Goal: Feedback & Contribution: Leave review/rating

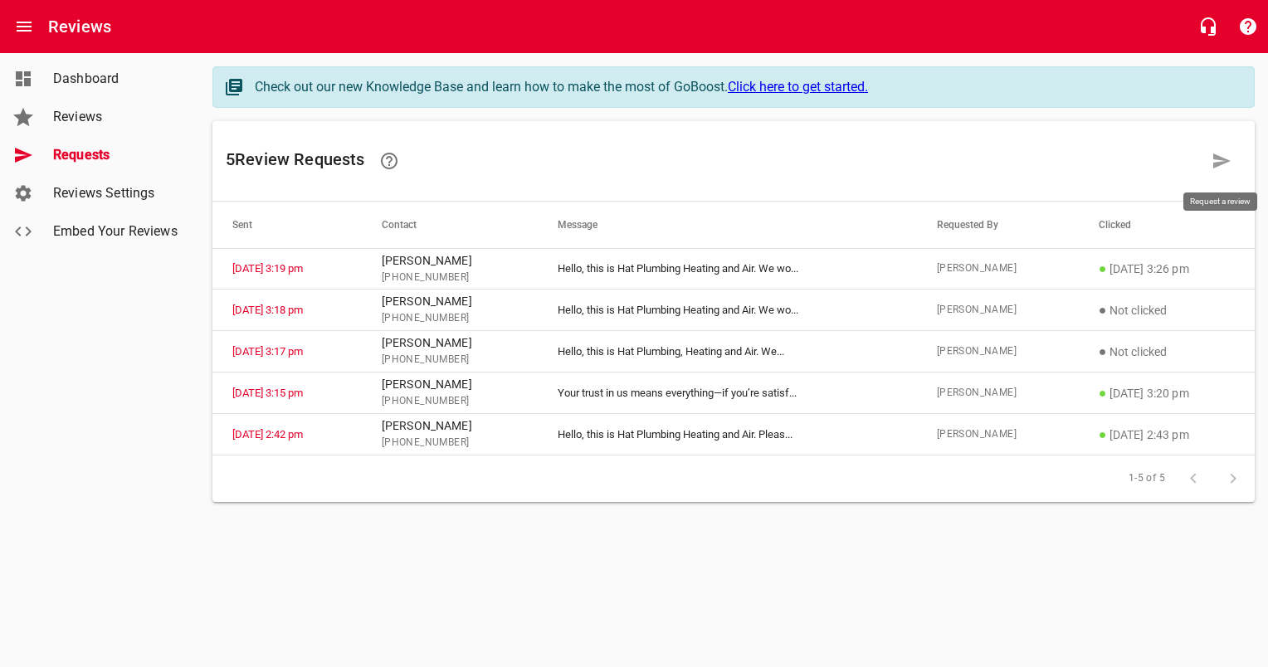
click at [1219, 162] on icon at bounding box center [1222, 161] width 17 height 15
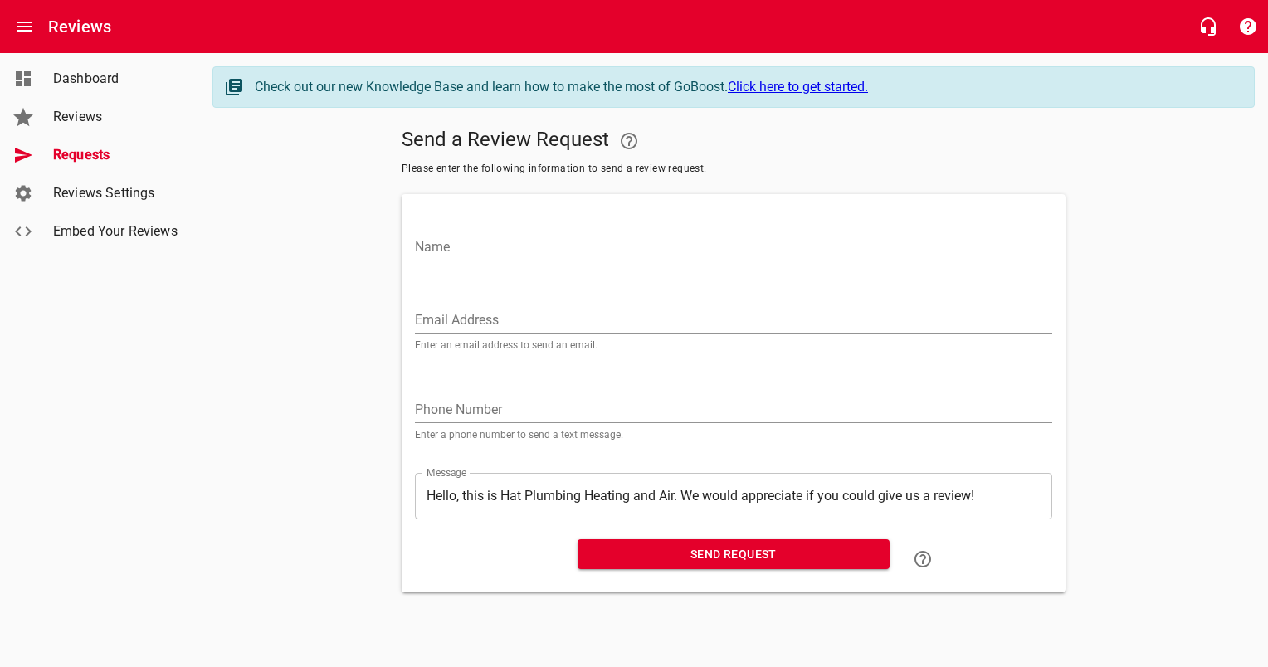
click at [482, 250] on input "Name" at bounding box center [734, 247] width 638 height 27
paste input "[PERSON_NAME]"
type input "[PERSON_NAME]"
click at [571, 390] on div "Phone Number Enter a phone number to send a text message." at bounding box center [734, 412] width 638 height 56
click at [550, 405] on input "tel" at bounding box center [734, 410] width 638 height 27
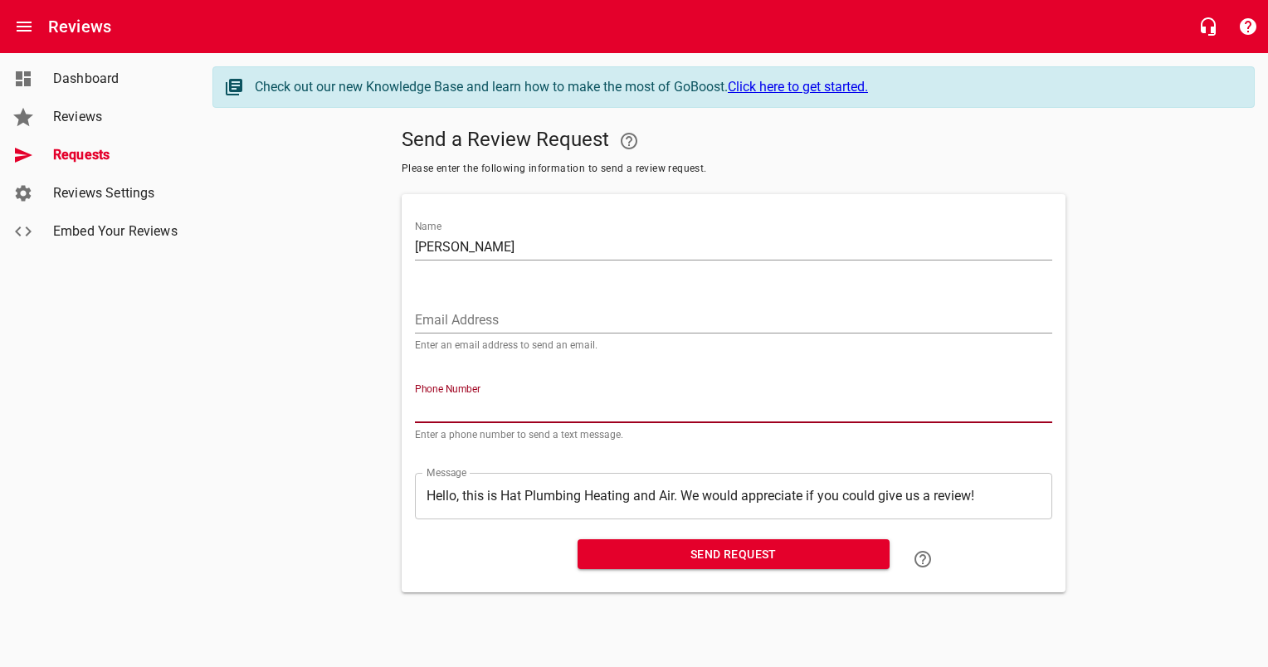
paste input "214557"
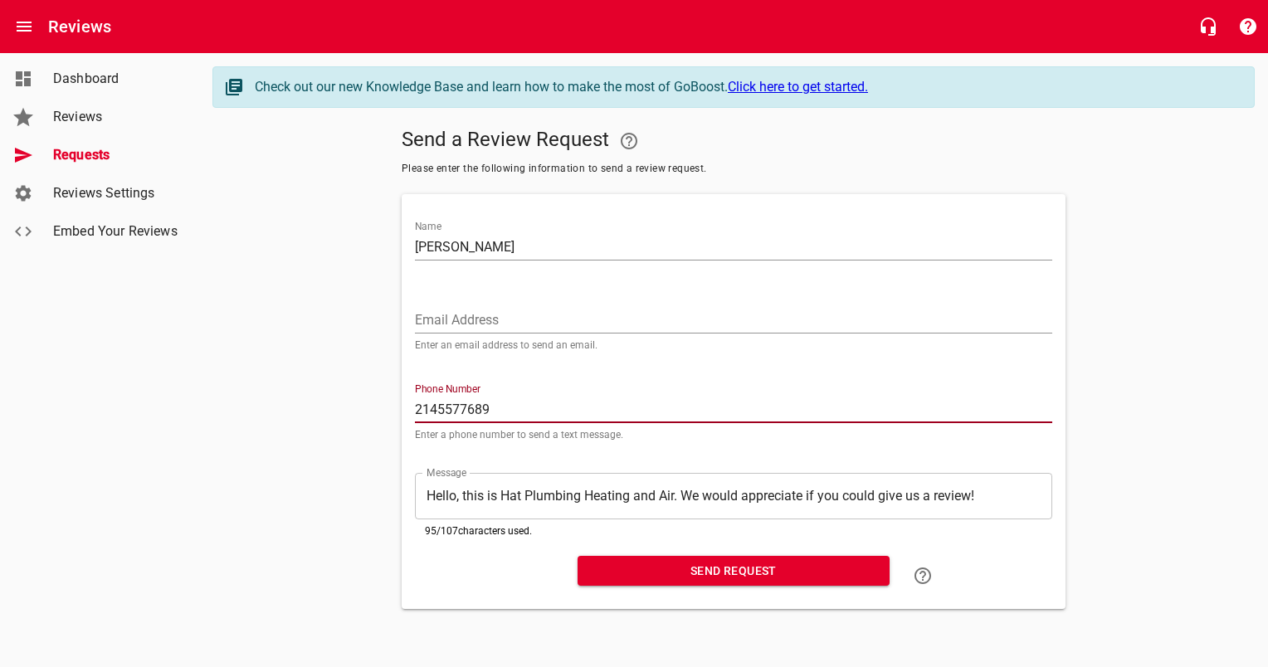
type input "2145577689"
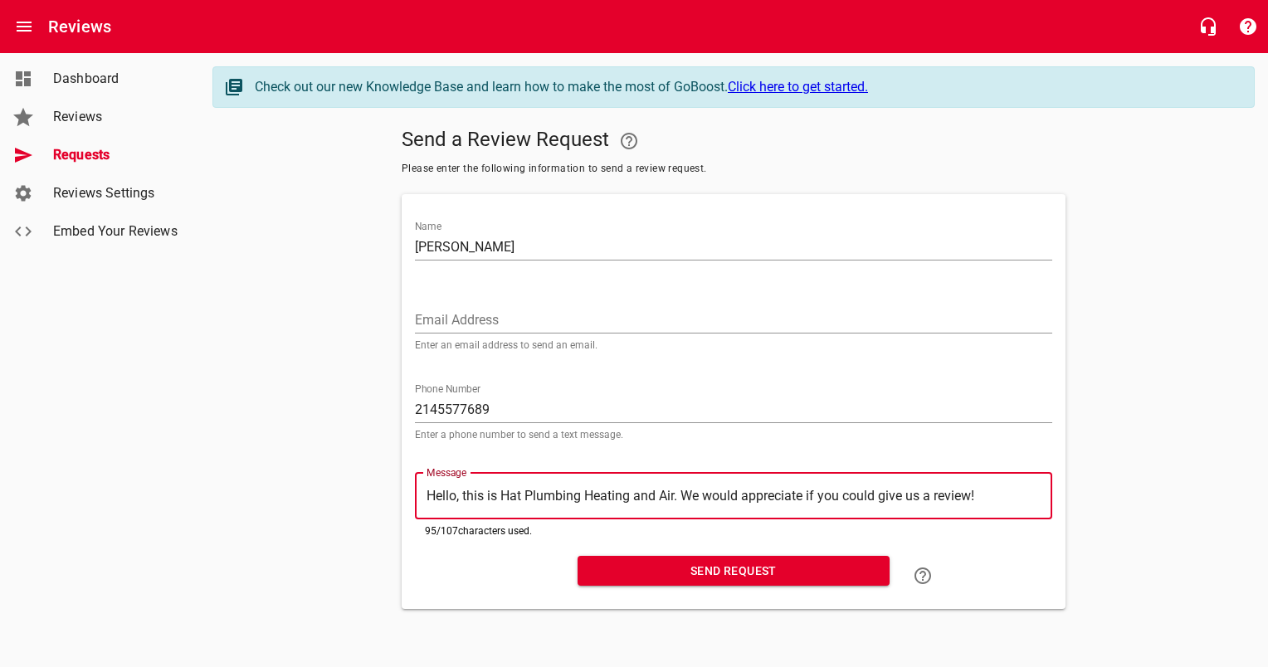
click at [740, 571] on span "Send Request" at bounding box center [734, 571] width 286 height 21
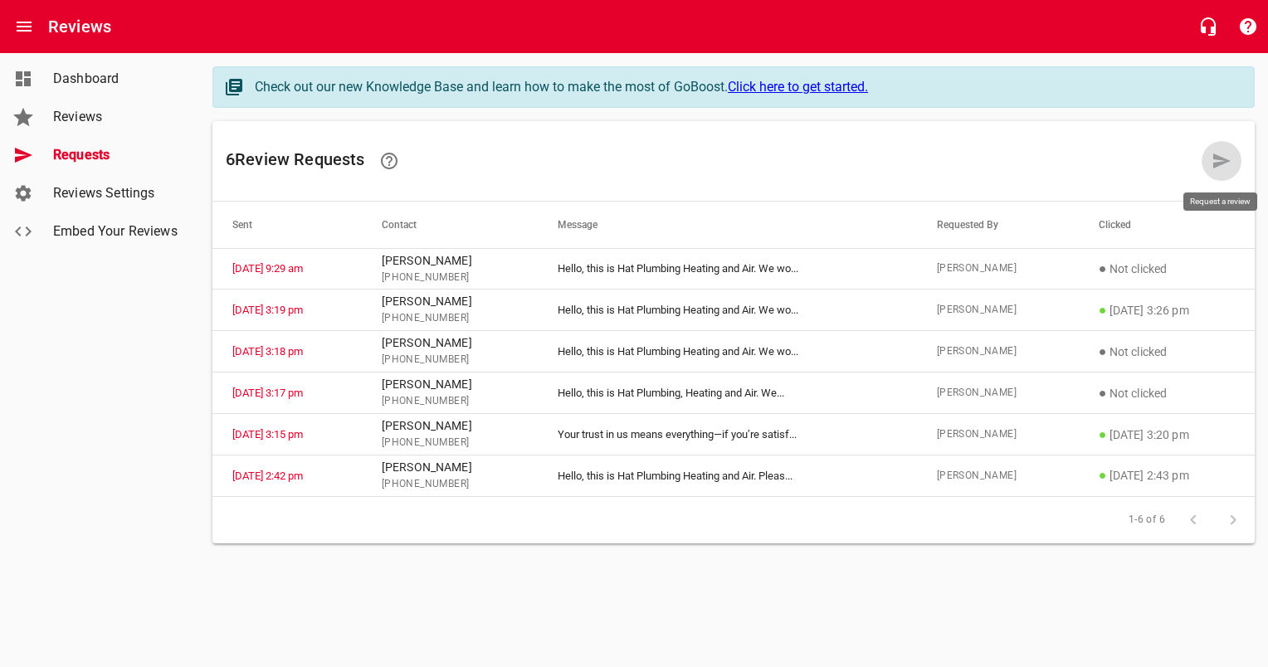
click at [1214, 166] on icon at bounding box center [1222, 161] width 17 height 15
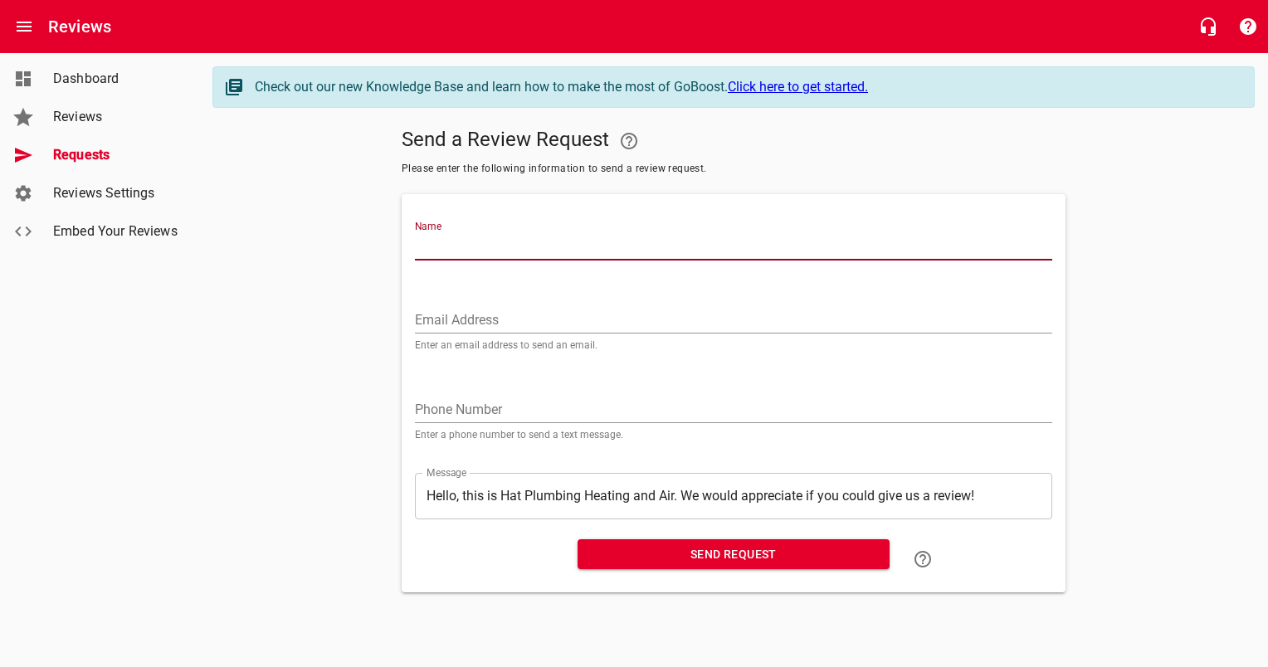
click at [759, 237] on input "Name" at bounding box center [734, 247] width 638 height 27
paste input "[PERSON_NAME]"
type input "[PERSON_NAME]"
drag, startPoint x: 536, startPoint y: 407, endPoint x: 551, endPoint y: 402, distance: 15.7
click at [536, 407] on input "tel" at bounding box center [734, 410] width 638 height 27
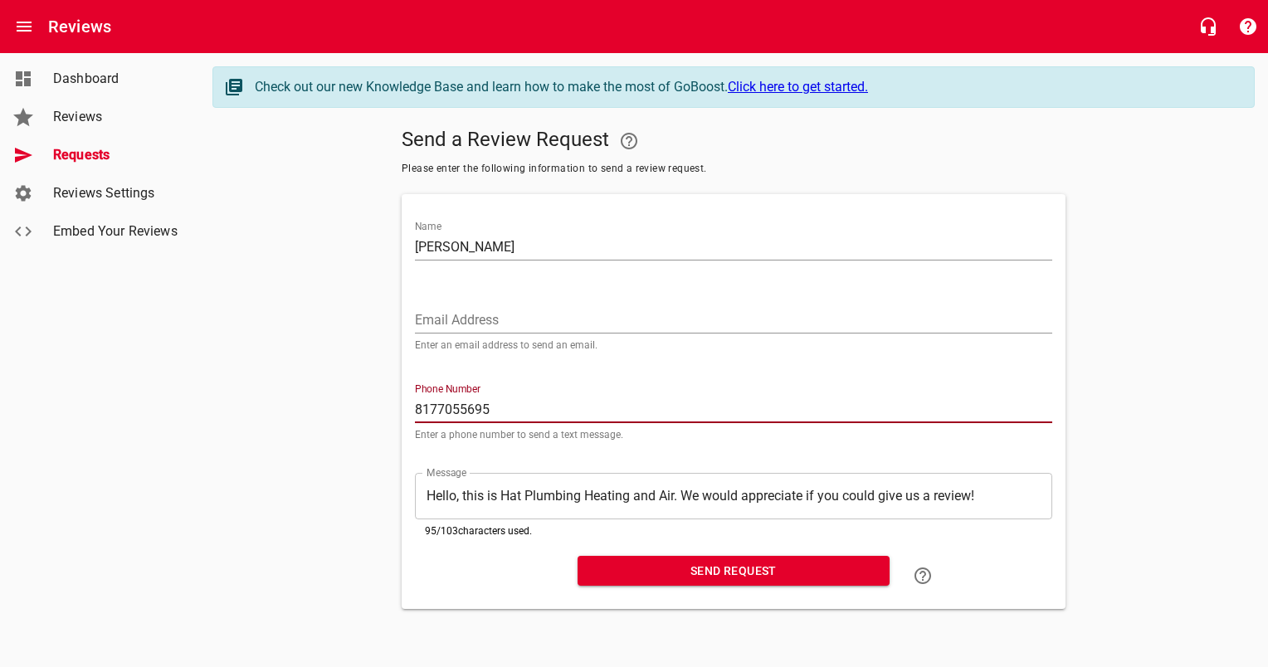
type input "8177055695"
drag, startPoint x: 507, startPoint y: 571, endPoint x: 541, endPoint y: 559, distance: 36.0
click at [507, 572] on div at bounding box center [489, 576] width 163 height 53
click at [668, 572] on span "Send Request" at bounding box center [734, 571] width 286 height 21
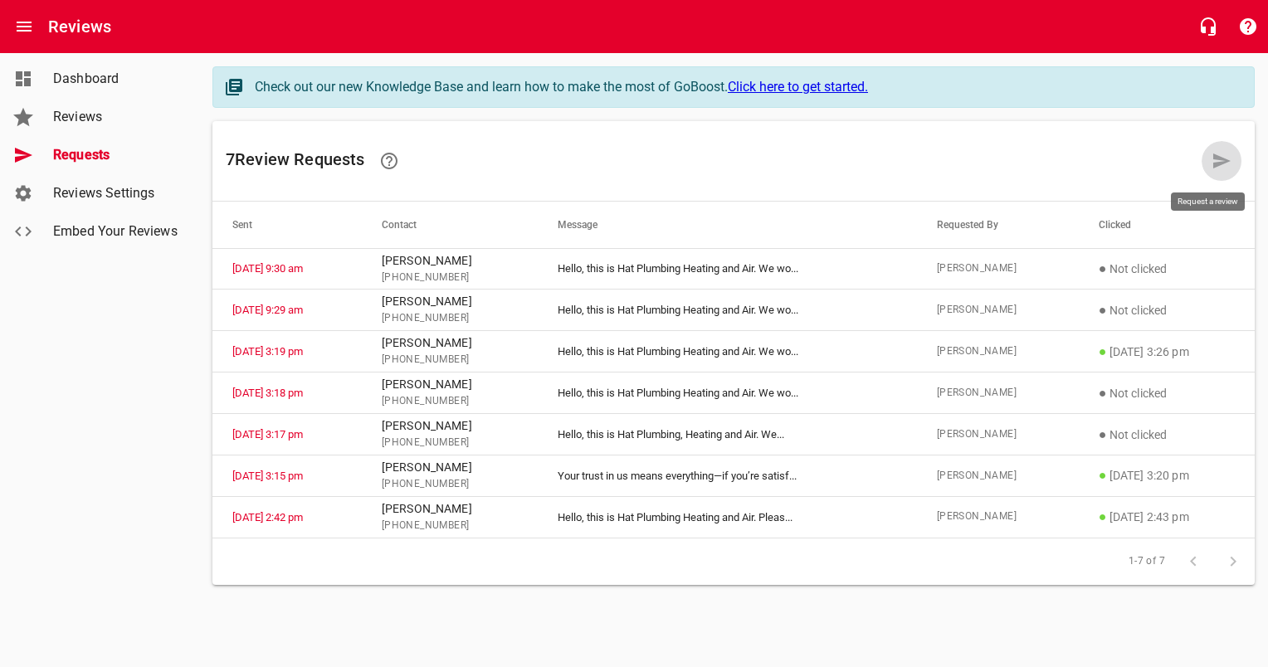
click at [1224, 163] on icon at bounding box center [1222, 161] width 17 height 15
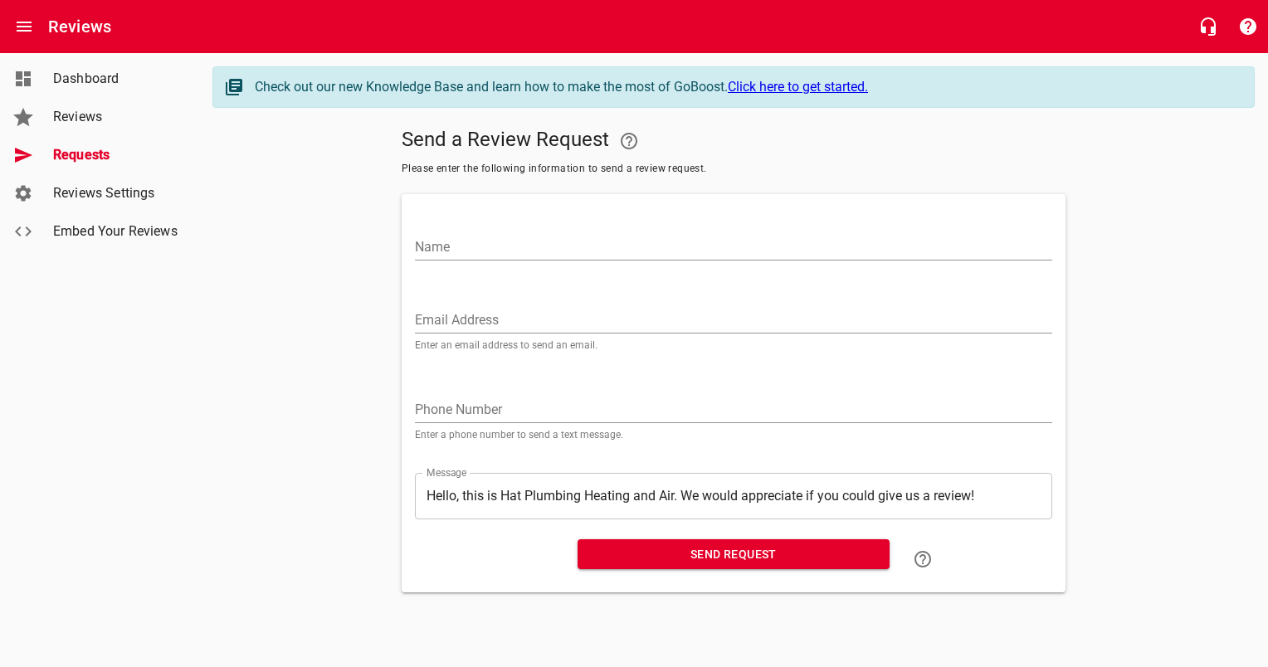
click at [466, 235] on input "Name" at bounding box center [734, 247] width 638 height 27
paste input "[PERSON_NAME]"
type input "[PERSON_NAME]"
click at [445, 407] on input "tel" at bounding box center [734, 410] width 638 height 27
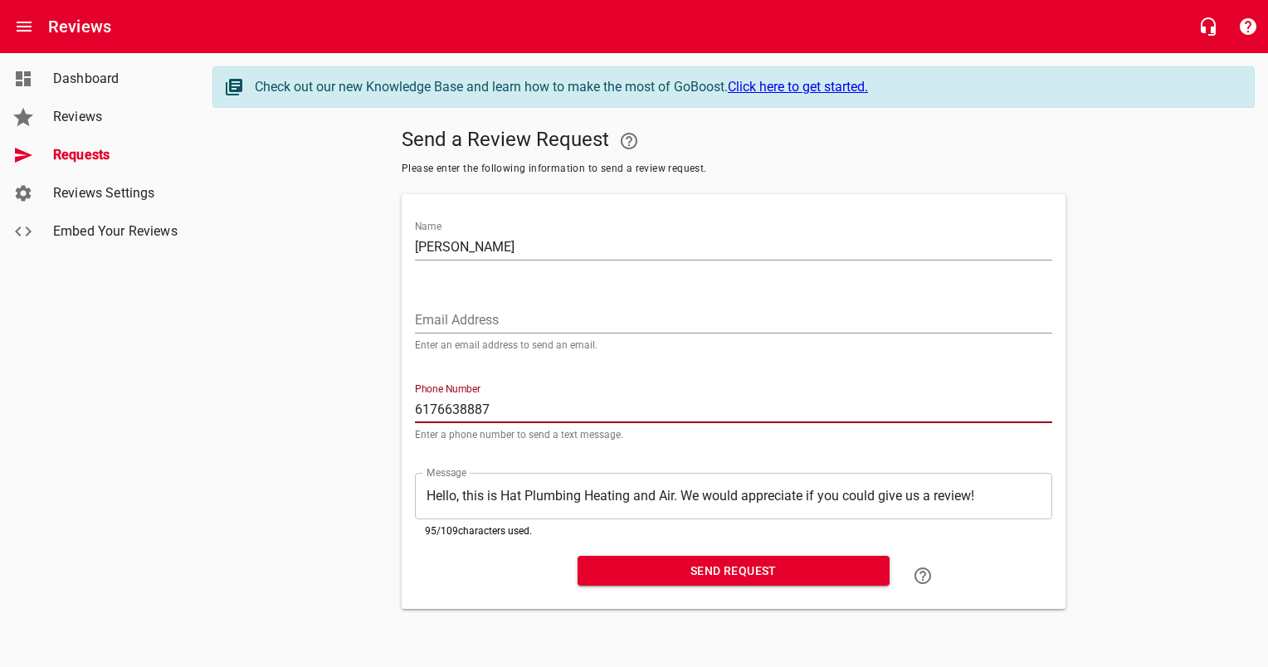
type input "6176638887"
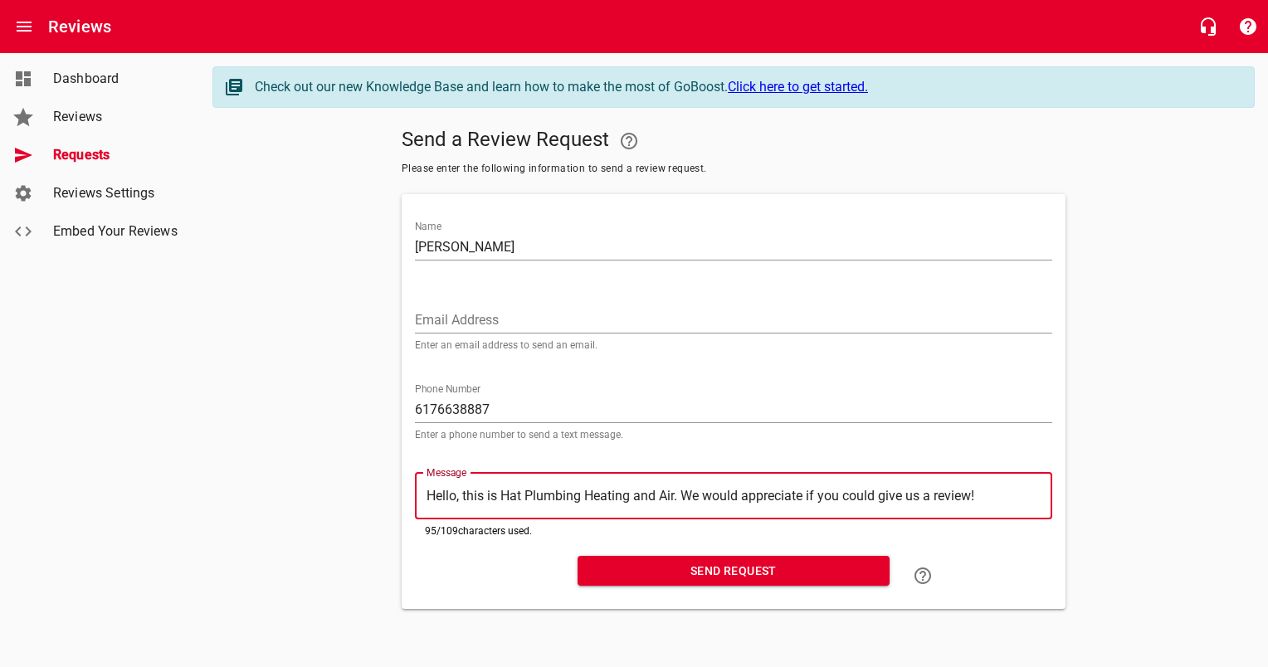
click at [658, 571] on span "Send Request" at bounding box center [734, 571] width 286 height 21
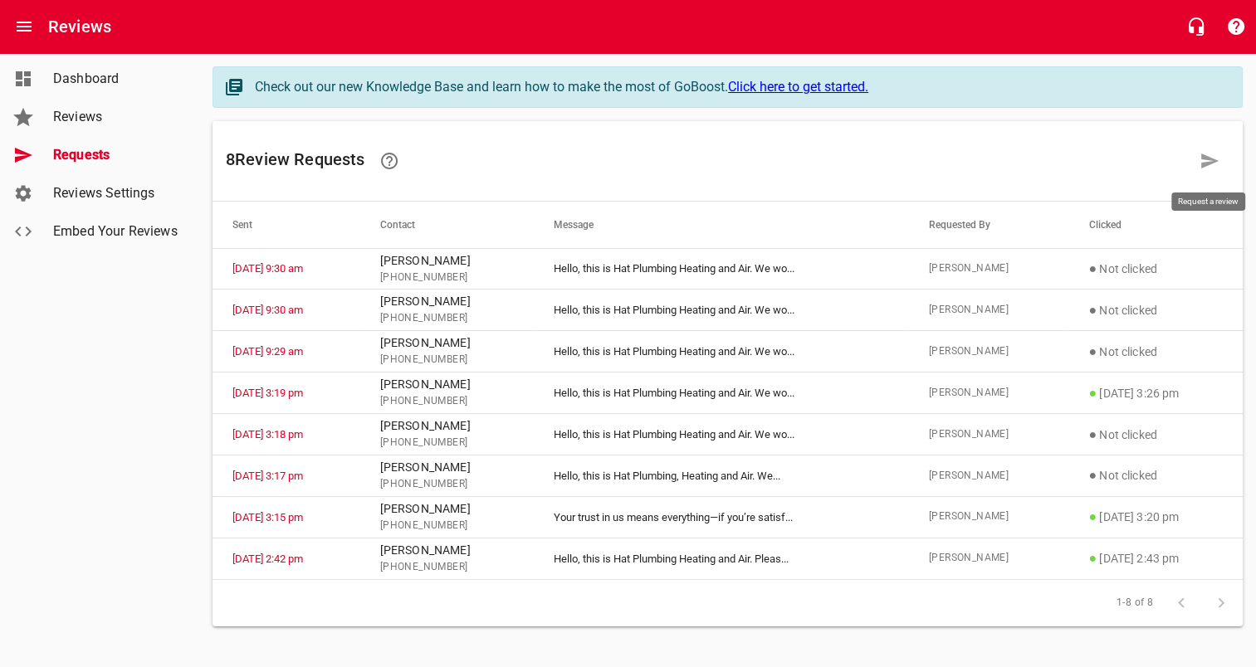
click at [1208, 161] on icon at bounding box center [1209, 161] width 20 height 20
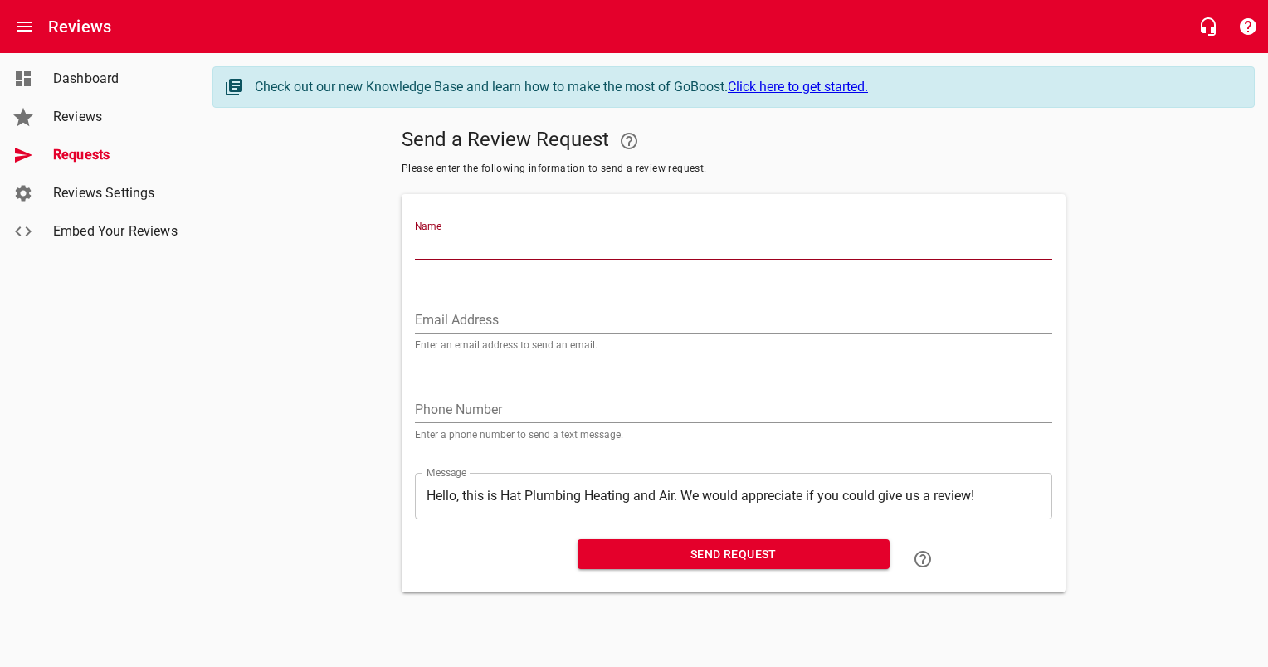
click at [536, 246] on input "Name" at bounding box center [734, 247] width 638 height 27
paste input "[PERSON_NAME]"
type input "[PERSON_NAME]"
drag, startPoint x: 450, startPoint y: 317, endPoint x: 460, endPoint y: 319, distance: 10.1
click at [450, 318] on input "Email Address" at bounding box center [734, 320] width 638 height 27
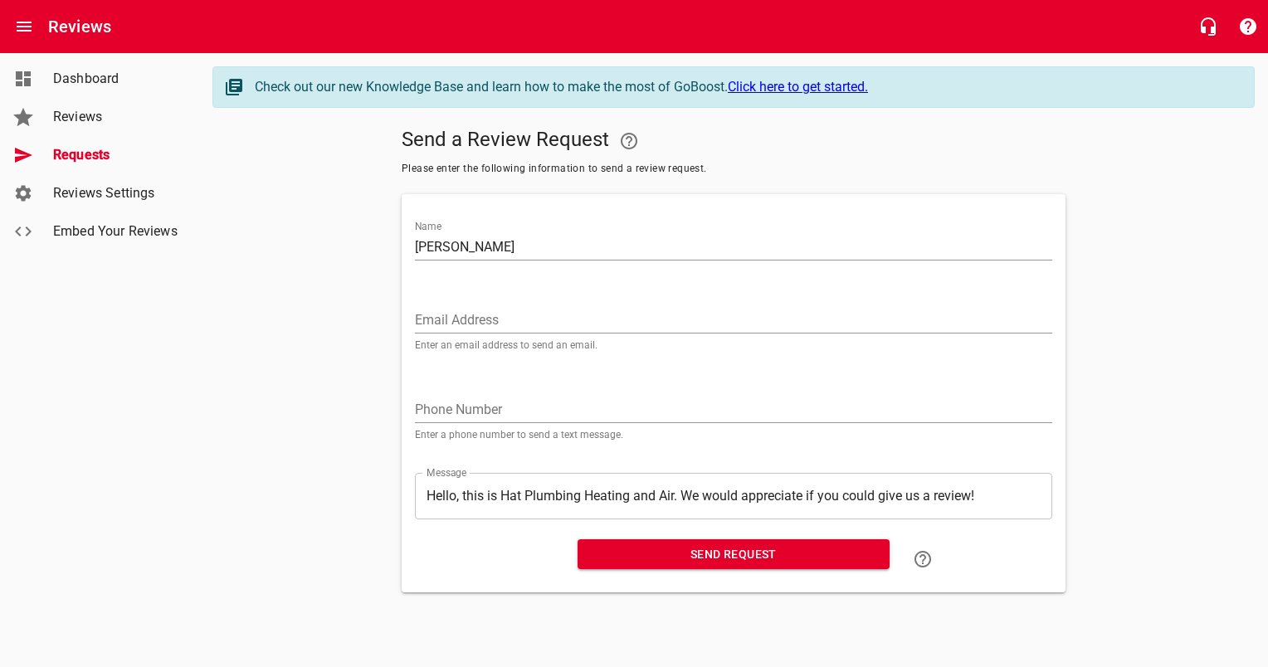
click at [506, 393] on div "Phone Number Enter a phone number to send a text message." at bounding box center [734, 412] width 638 height 56
click at [513, 406] on input "tel" at bounding box center [734, 410] width 638 height 27
paste input "817223"
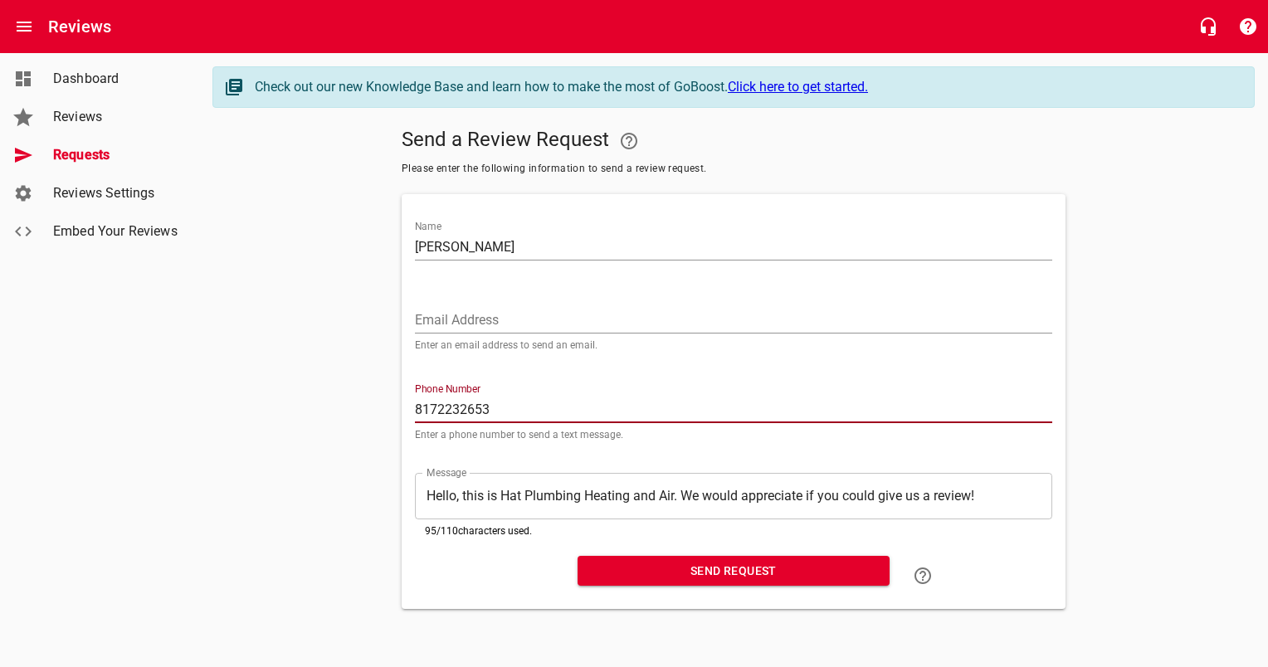
type input "8172232653"
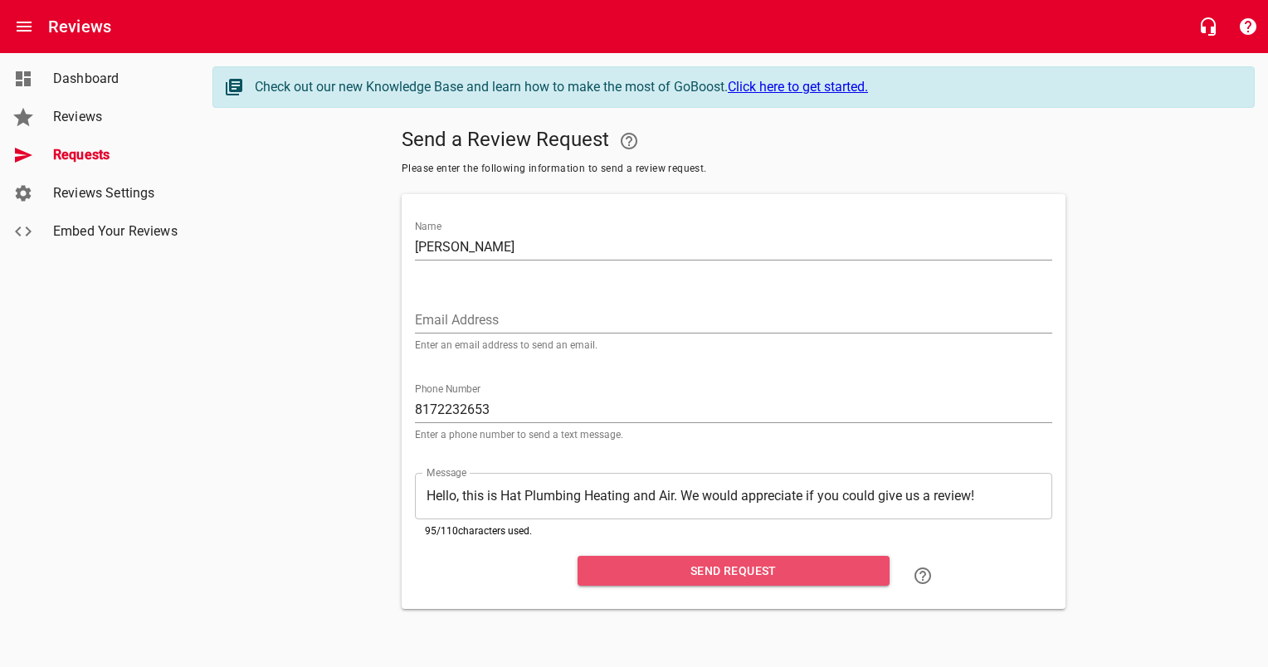
click at [697, 569] on span "Send Request" at bounding box center [734, 571] width 286 height 21
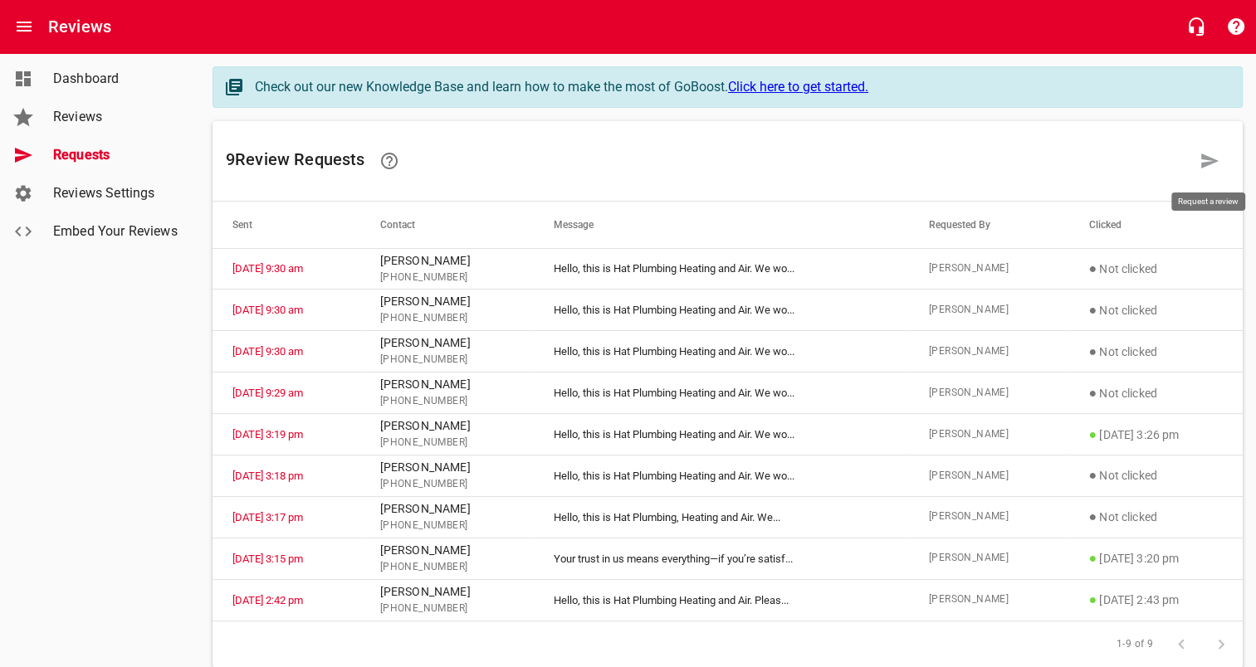
click at [1207, 161] on icon at bounding box center [1209, 161] width 20 height 20
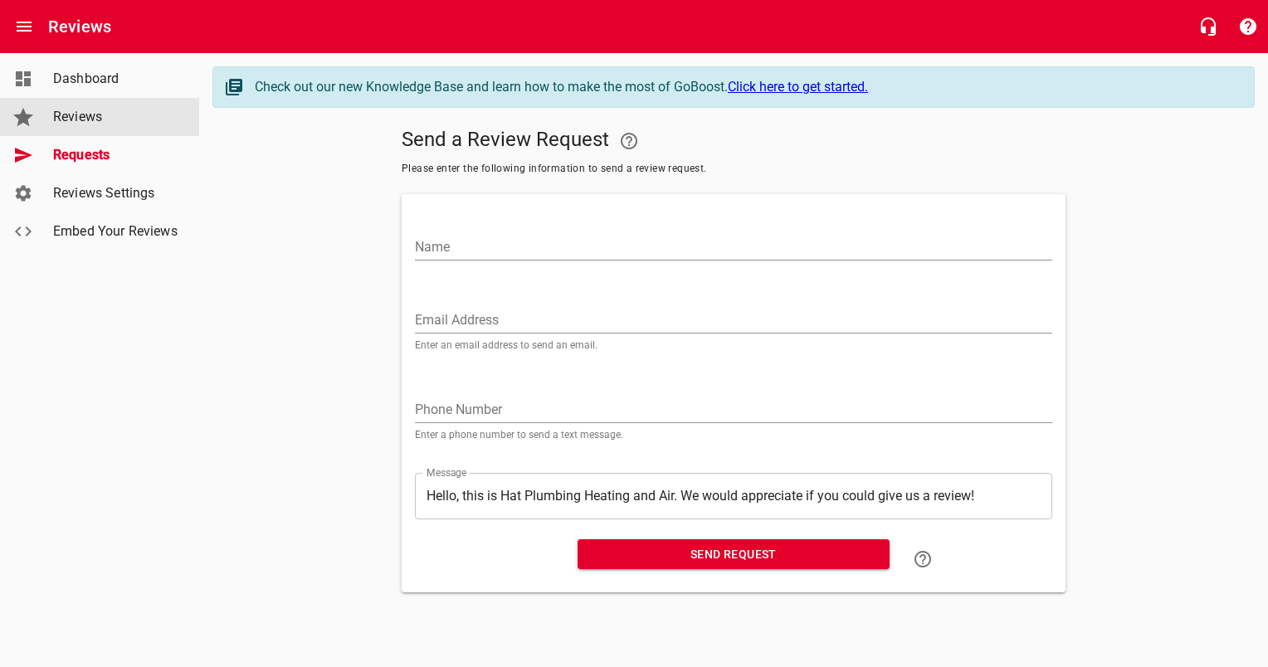
click at [95, 133] on link "Reviews" at bounding box center [99, 117] width 199 height 38
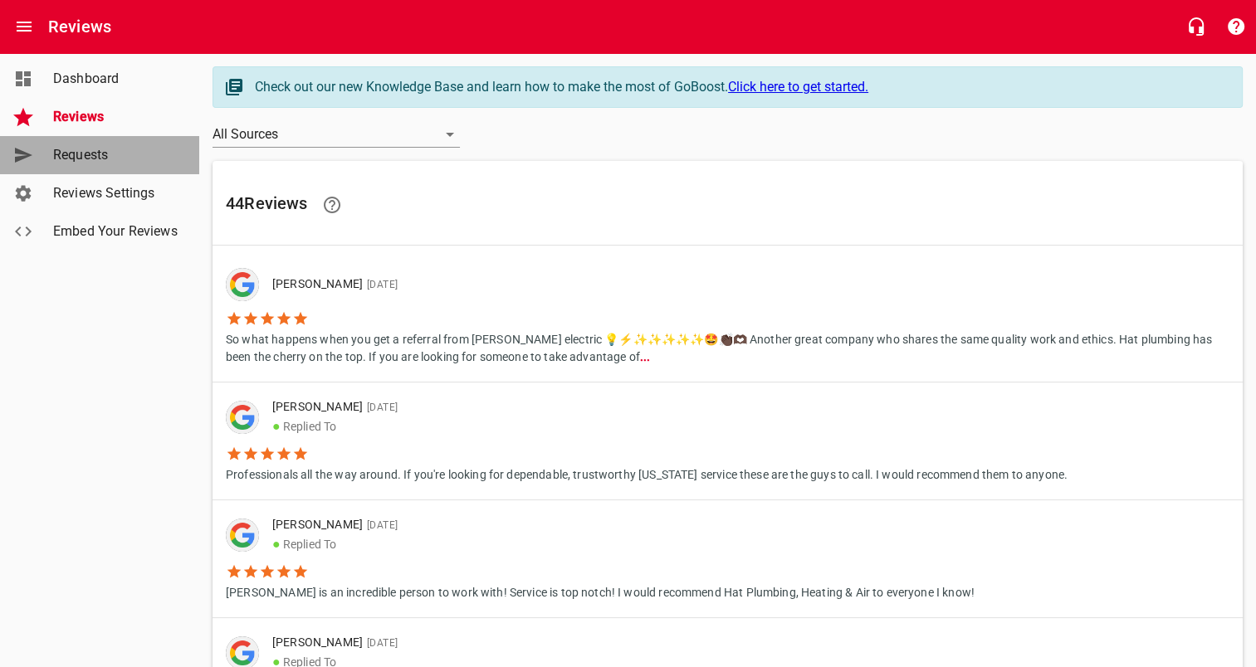
click at [80, 156] on span "Requests" at bounding box center [116, 155] width 126 height 20
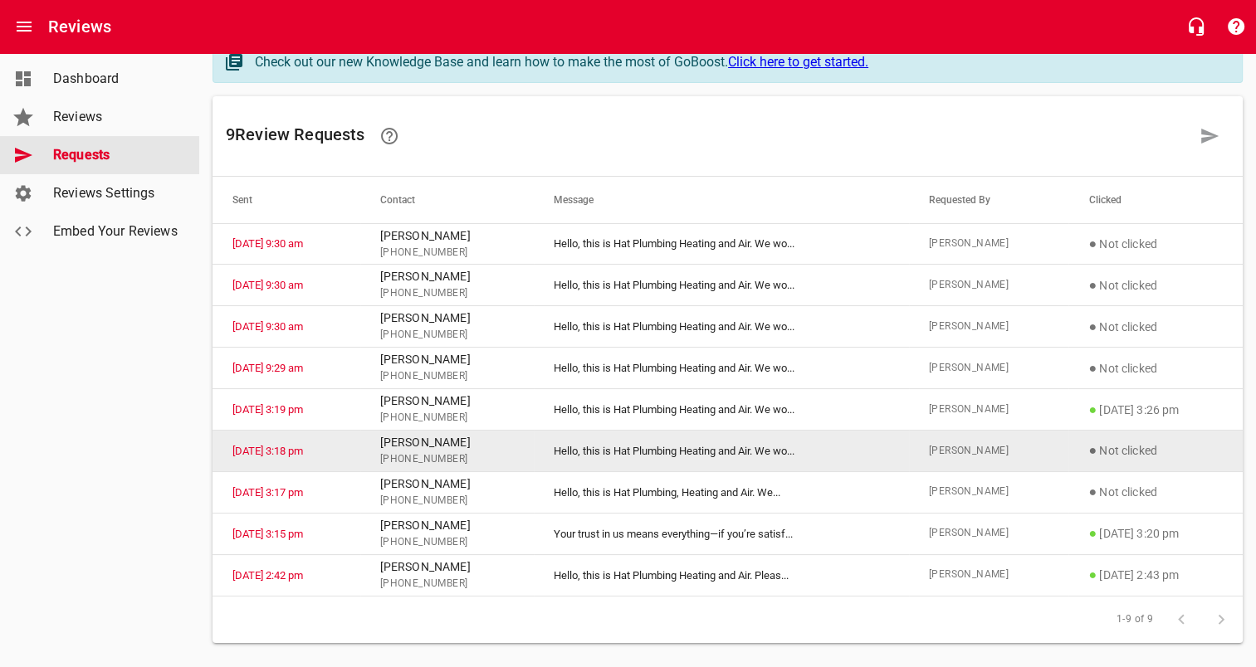
scroll to position [47, 0]
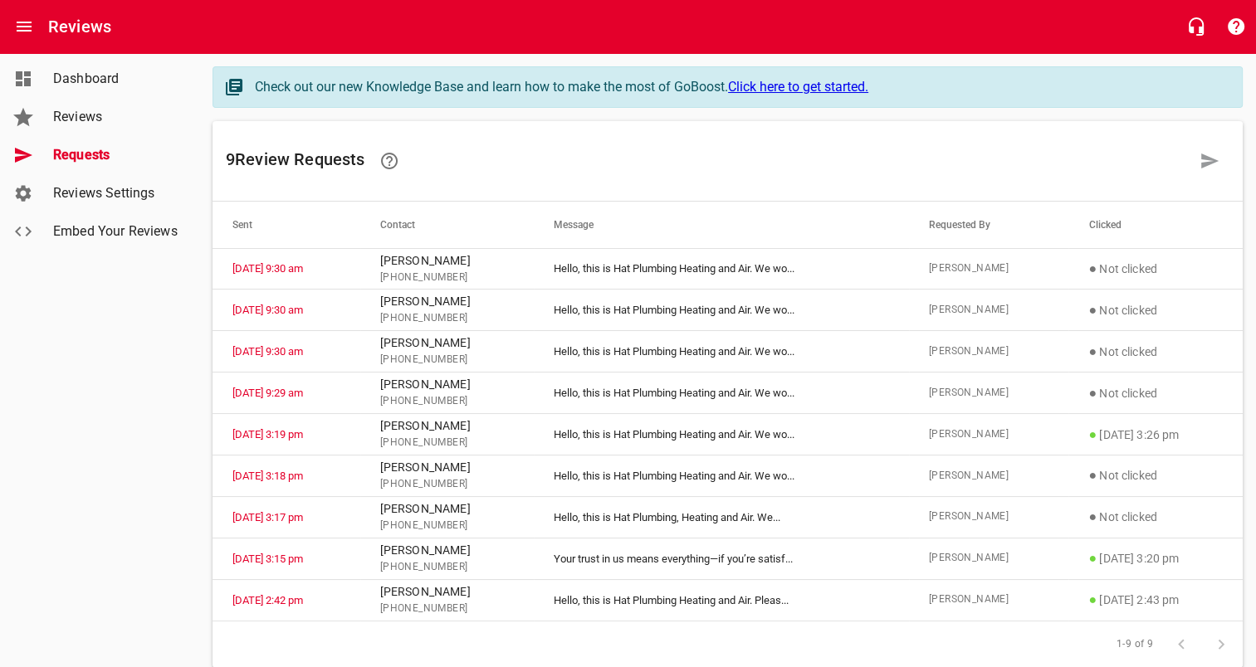
click at [56, 110] on span "Reviews" at bounding box center [116, 117] width 126 height 20
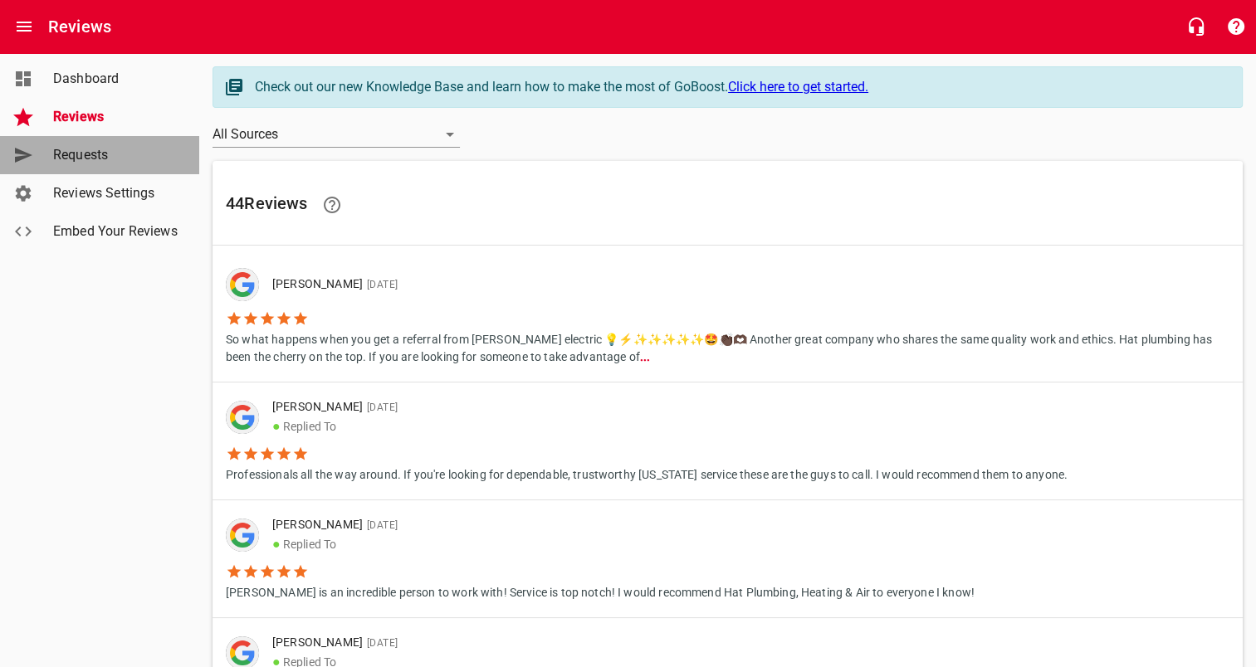
click at [82, 157] on span "Requests" at bounding box center [116, 155] width 126 height 20
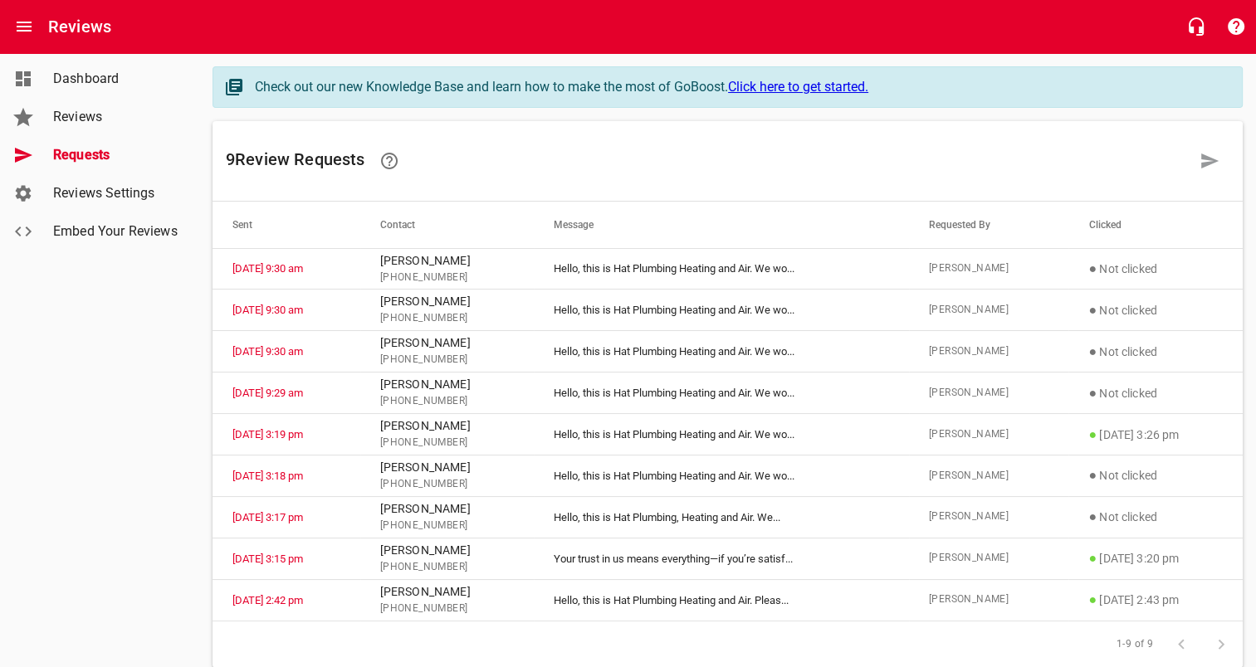
click at [76, 76] on span "Dashboard" at bounding box center [116, 79] width 126 height 20
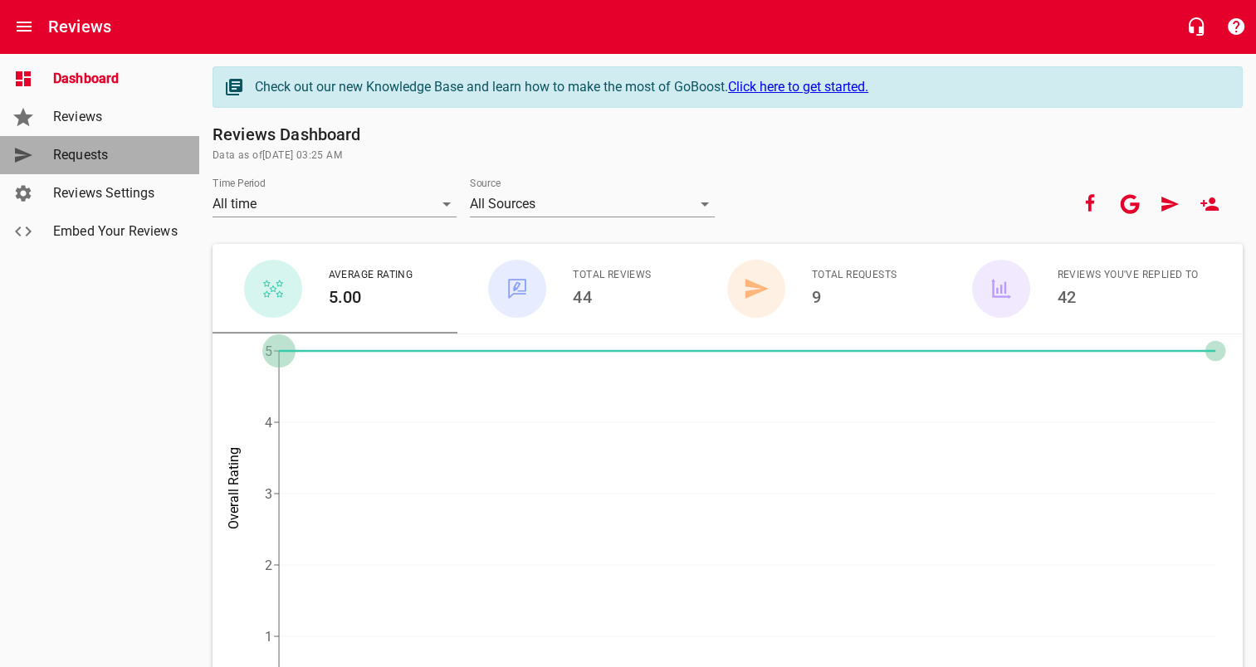
click at [110, 159] on span "Requests" at bounding box center [116, 155] width 126 height 20
